Goal: Transaction & Acquisition: Purchase product/service

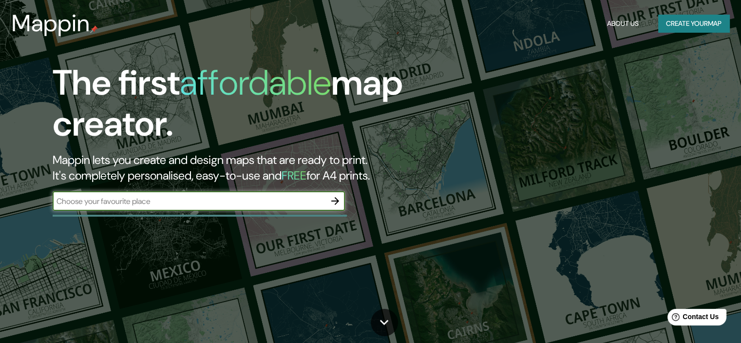
click at [253, 199] on input "text" at bounding box center [189, 200] width 273 height 11
click at [320, 204] on input "[PERSON_NAME] altos" at bounding box center [189, 200] width 273 height 11
click at [127, 202] on input "[PERSON_NAME] altos limamperu" at bounding box center [189, 200] width 273 height 11
type input "[PERSON_NAME] altos lima [GEOGRAPHIC_DATA]"
click at [336, 198] on icon "button" at bounding box center [335, 201] width 8 height 8
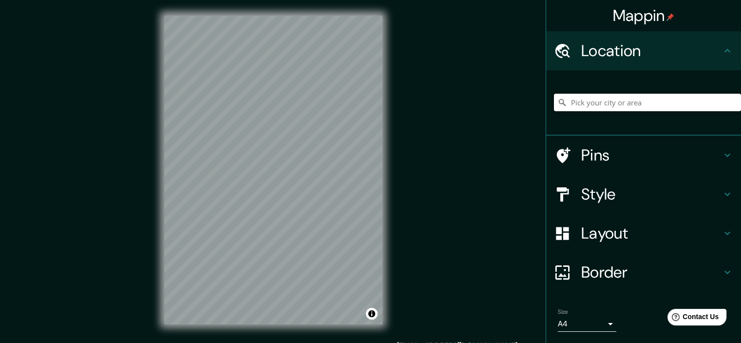
click at [570, 99] on input "Pick your city or area" at bounding box center [647, 103] width 187 height 18
click at [574, 99] on input "Pick your city or area" at bounding box center [647, 103] width 187 height 18
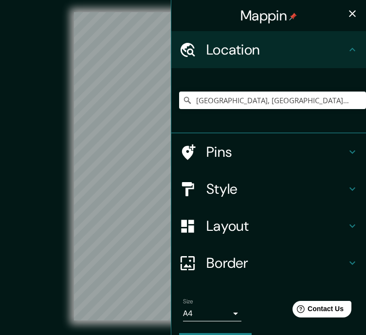
click at [69, 150] on div "© Mapbox © OpenStreetMap Improve this map" at bounding box center [184, 167] width 330 height 302
click at [225, 104] on input "[GEOGRAPHIC_DATA], [GEOGRAPHIC_DATA], [GEOGRAPHIC_DATA], [GEOGRAPHIC_DATA]" at bounding box center [272, 101] width 187 height 18
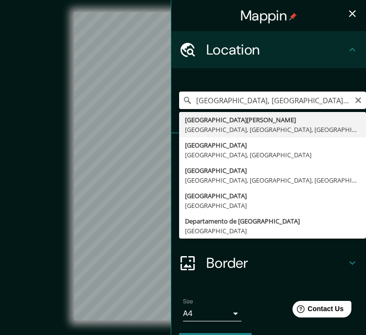
type input "[GEOGRAPHIC_DATA][PERSON_NAME], [GEOGRAPHIC_DATA], [GEOGRAPHIC_DATA], [GEOGRAPH…"
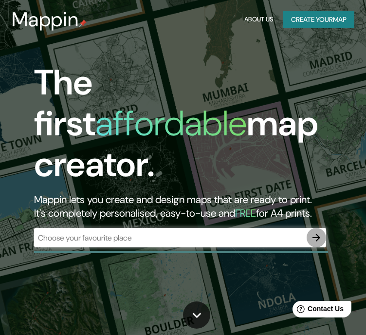
click at [319, 232] on icon "button" at bounding box center [317, 238] width 12 height 12
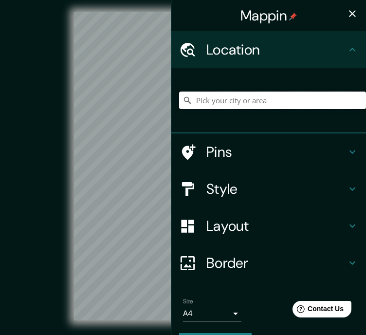
click at [198, 95] on input "Pick your city or area" at bounding box center [272, 101] width 187 height 18
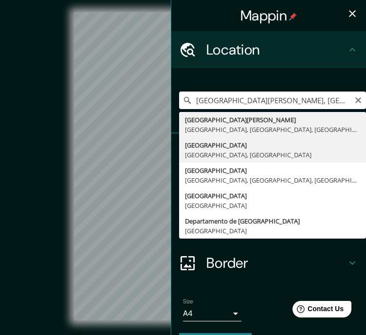
type input "[GEOGRAPHIC_DATA], [GEOGRAPHIC_DATA], [GEOGRAPHIC_DATA]"
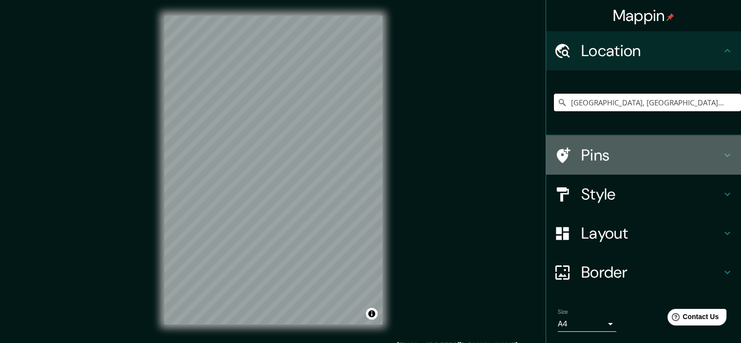
click at [569, 158] on div at bounding box center [567, 155] width 27 height 17
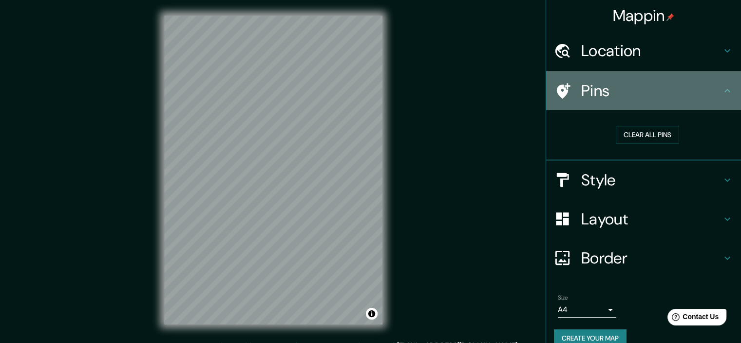
click at [653, 100] on div "Pins" at bounding box center [643, 90] width 195 height 39
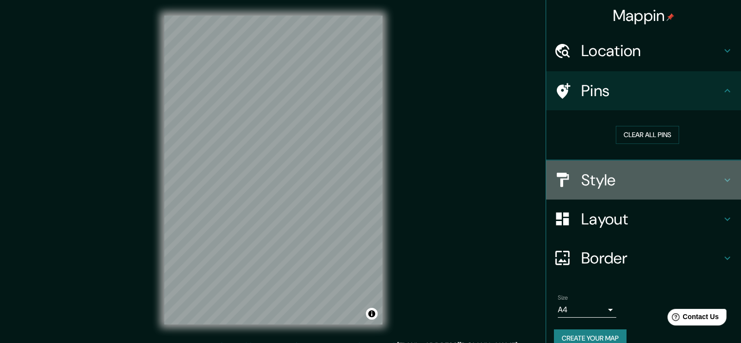
click at [648, 194] on div "Style" at bounding box center [643, 179] width 195 height 39
click at [649, 177] on h4 "Style" at bounding box center [651, 179] width 140 height 19
click at [637, 179] on h4 "Style" at bounding box center [651, 179] width 140 height 19
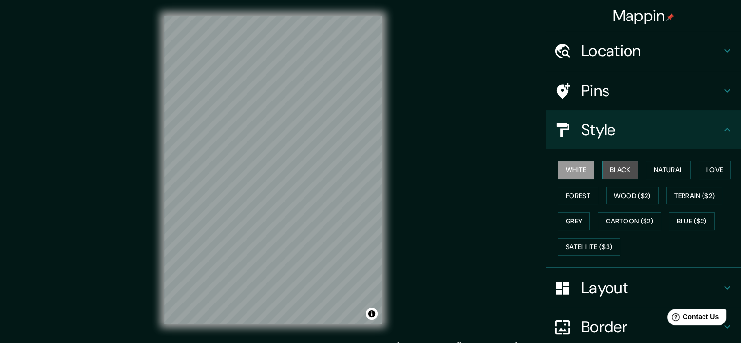
click at [618, 166] on button "Black" at bounding box center [620, 170] width 37 height 18
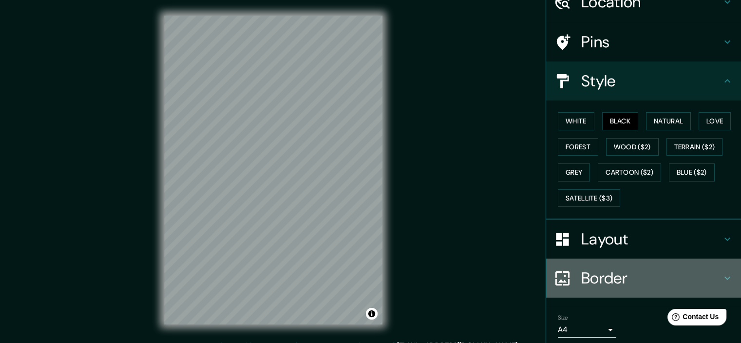
click at [588, 273] on h4 "Border" at bounding box center [651, 277] width 140 height 19
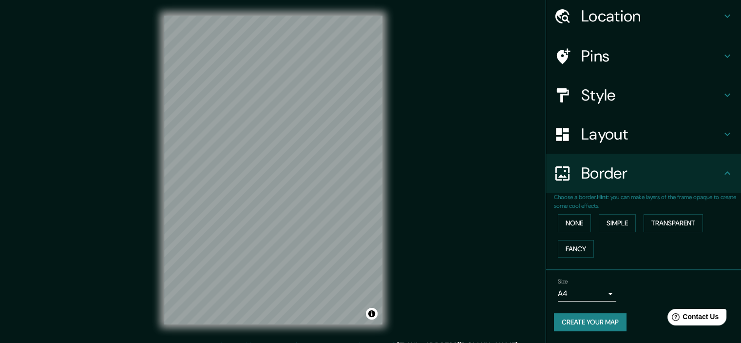
scroll to position [33, 0]
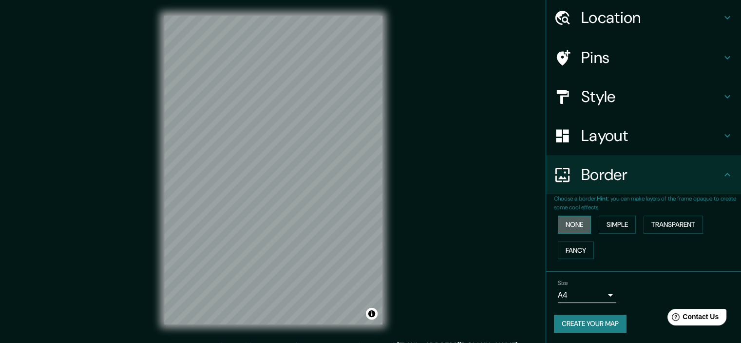
click at [573, 218] on button "None" at bounding box center [574, 224] width 33 height 18
click at [613, 220] on button "Simple" at bounding box center [617, 224] width 37 height 18
click at [668, 225] on button "Transparent" at bounding box center [673, 224] width 59 height 18
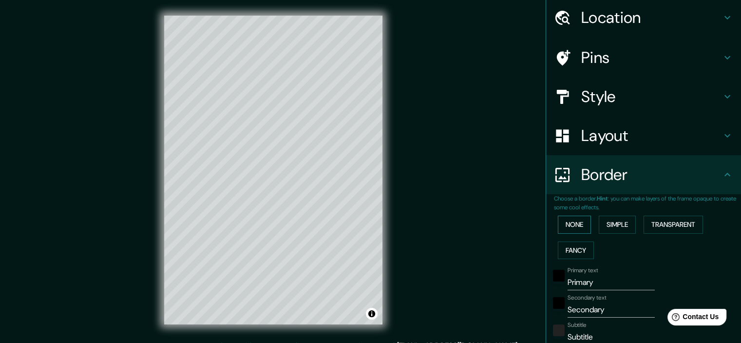
click at [566, 223] on button "None" at bounding box center [574, 224] width 33 height 18
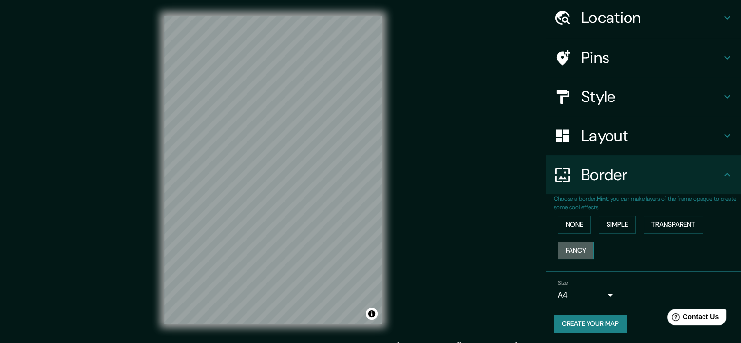
click at [561, 242] on button "Fancy" at bounding box center [576, 250] width 36 height 18
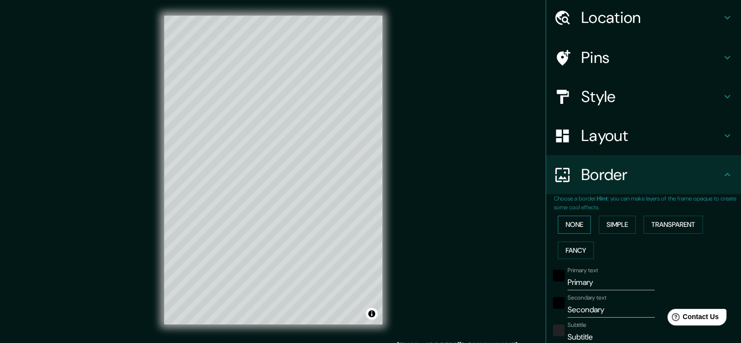
click at [565, 222] on button "None" at bounding box center [574, 224] width 33 height 18
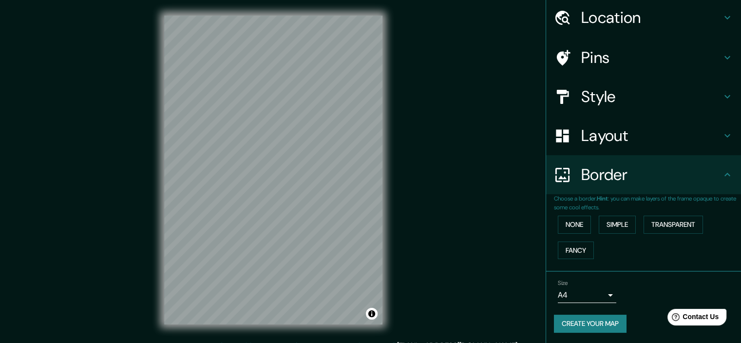
click at [589, 142] on h4 "Layout" at bounding box center [651, 135] width 140 height 19
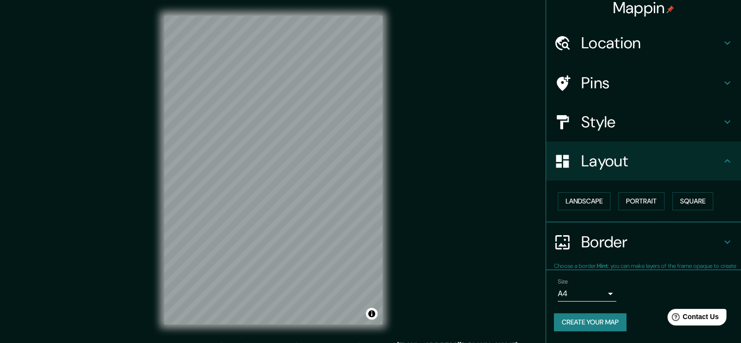
scroll to position [7, 0]
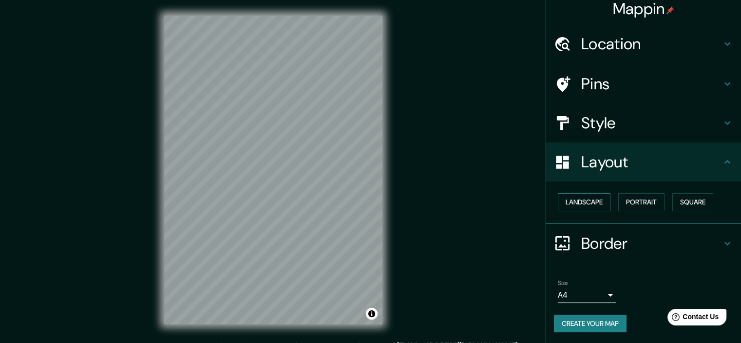
click at [584, 203] on button "Landscape" at bounding box center [584, 202] width 53 height 18
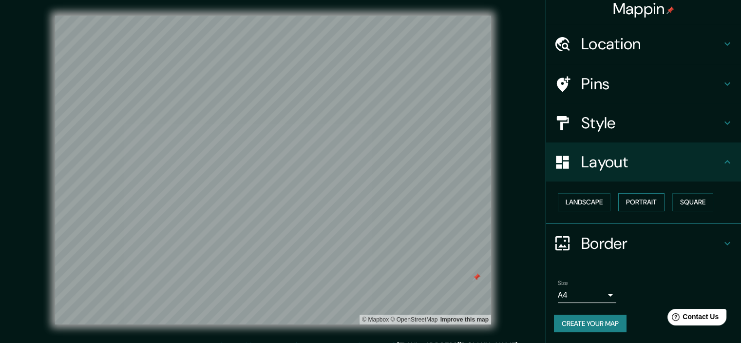
click at [625, 200] on button "Portrait" at bounding box center [641, 202] width 46 height 18
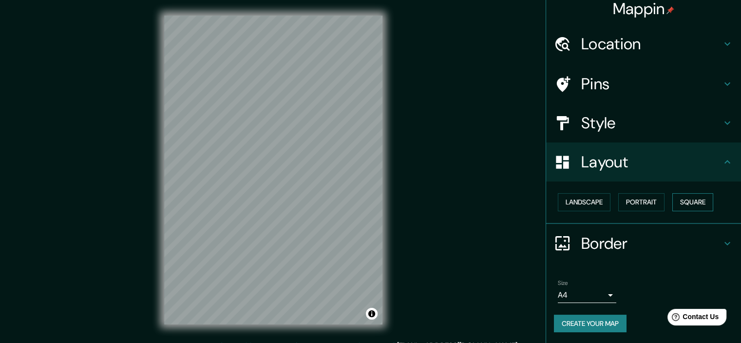
click at [686, 207] on button "Square" at bounding box center [692, 202] width 41 height 18
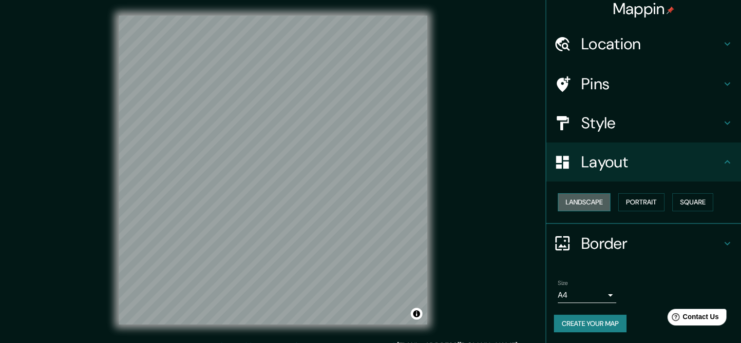
click at [583, 202] on button "Landscape" at bounding box center [584, 202] width 53 height 18
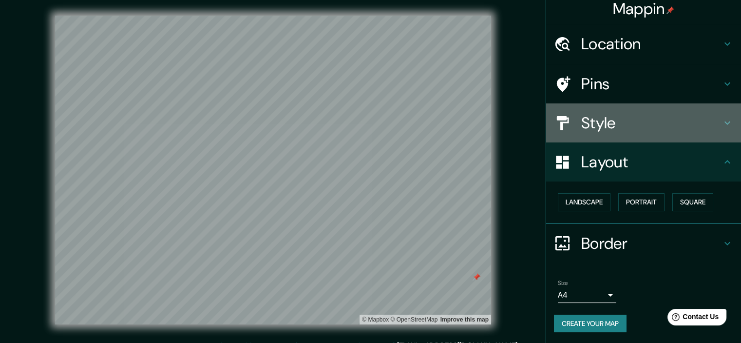
click at [593, 116] on h4 "Style" at bounding box center [651, 122] width 140 height 19
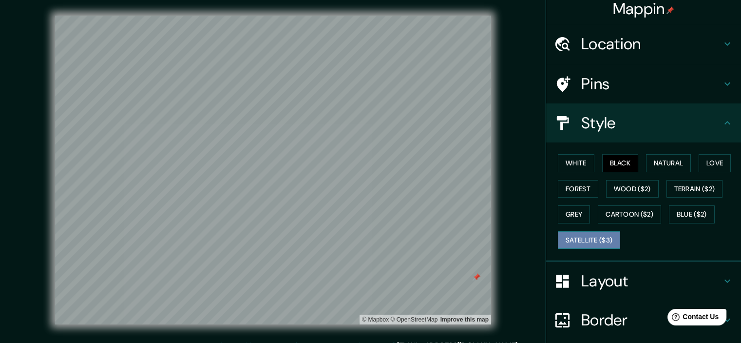
click at [604, 239] on button "Satellite ($3)" at bounding box center [589, 240] width 62 height 18
click at [684, 214] on button "Blue ($2)" at bounding box center [692, 214] width 46 height 18
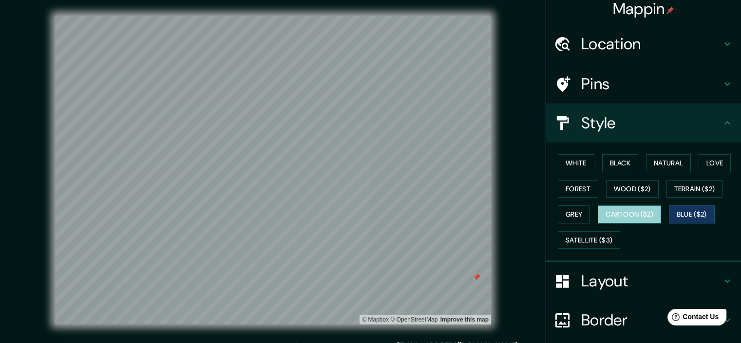
click at [635, 214] on button "Cartoon ($2)" at bounding box center [629, 214] width 63 height 18
click at [564, 208] on button "Grey" at bounding box center [574, 214] width 32 height 18
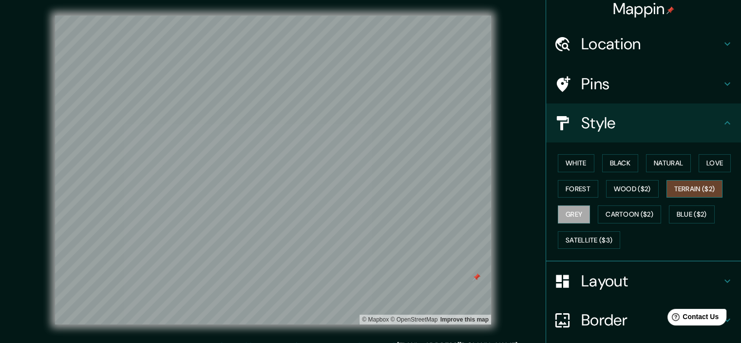
click at [688, 187] on button "Terrain ($2)" at bounding box center [695, 189] width 57 height 18
click at [624, 192] on button "Wood ($2)" at bounding box center [632, 189] width 53 height 18
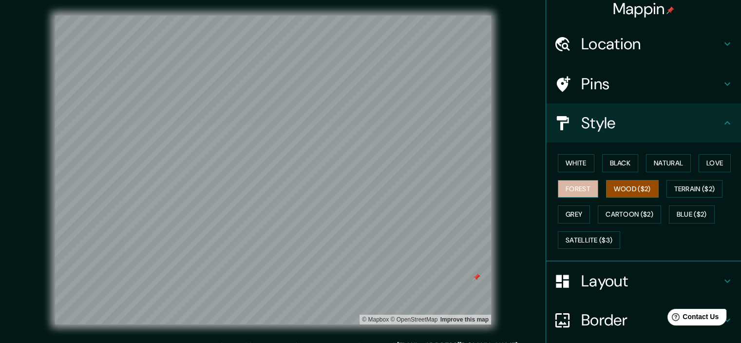
click at [586, 185] on button "Forest" at bounding box center [578, 189] width 40 height 18
click at [612, 164] on button "Black" at bounding box center [620, 163] width 37 height 18
click at [604, 82] on h4 "Pins" at bounding box center [651, 83] width 140 height 19
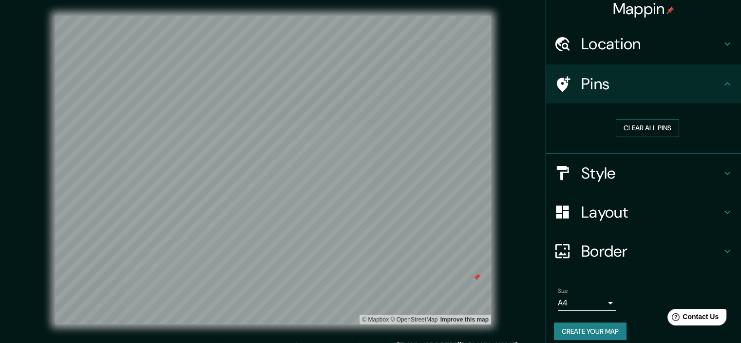
click at [632, 126] on button "Clear all pins" at bounding box center [647, 128] width 63 height 18
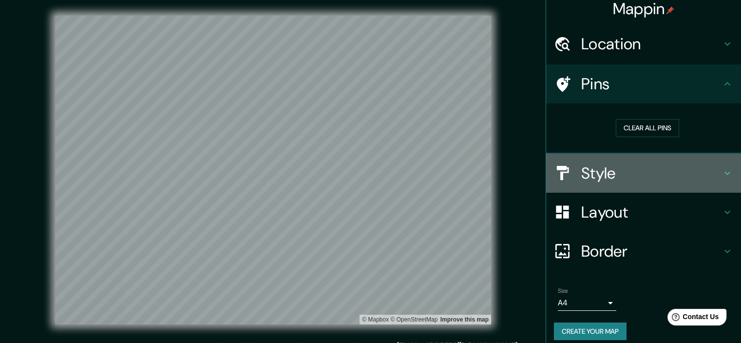
click at [592, 181] on h4 "Style" at bounding box center [651, 172] width 140 height 19
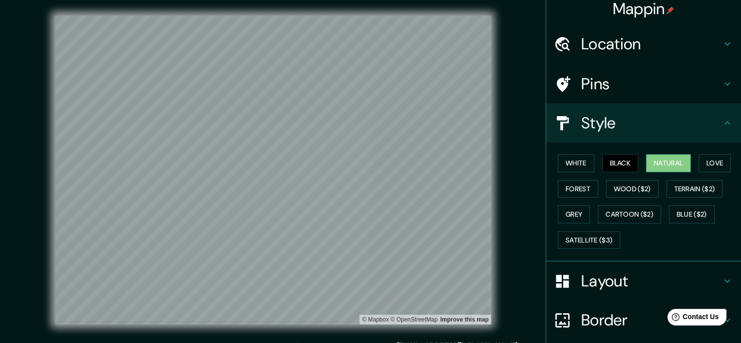
click at [649, 162] on button "Natural" at bounding box center [668, 163] width 45 height 18
click at [691, 163] on div "White Black Natural Love Forest Wood ($2) Terrain ($2) Grey Cartoon ($2) Blue (…" at bounding box center [647, 201] width 187 height 102
click at [699, 161] on button "Love" at bounding box center [715, 163] width 32 height 18
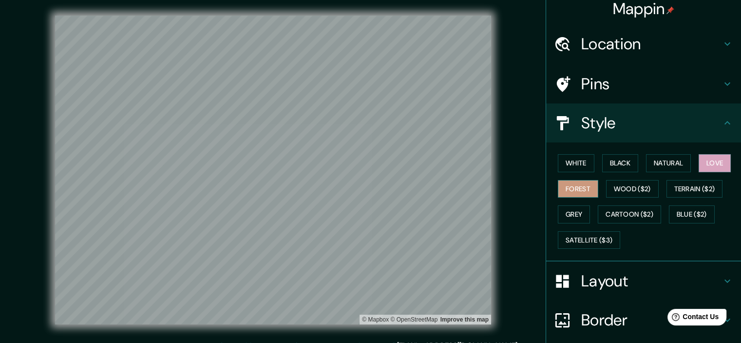
click at [580, 188] on button "Forest" at bounding box center [578, 189] width 40 height 18
